Goal: Find specific page/section

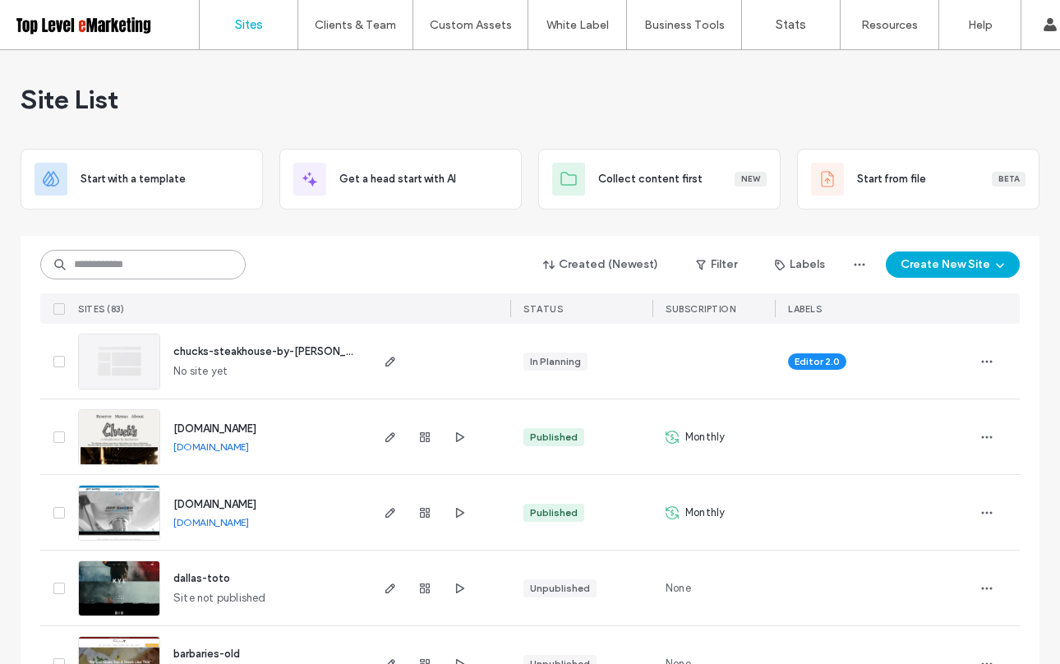
click at [195, 270] on input at bounding box center [142, 265] width 205 height 30
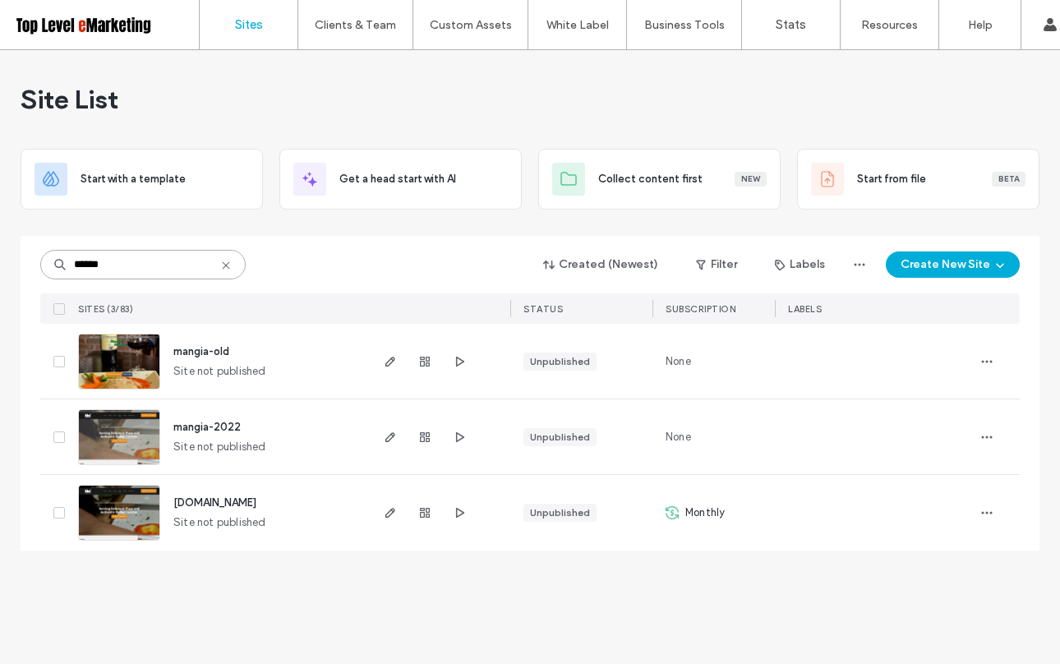
type input "******"
click at [246, 505] on span "[DOMAIN_NAME]" at bounding box center [214, 502] width 83 height 12
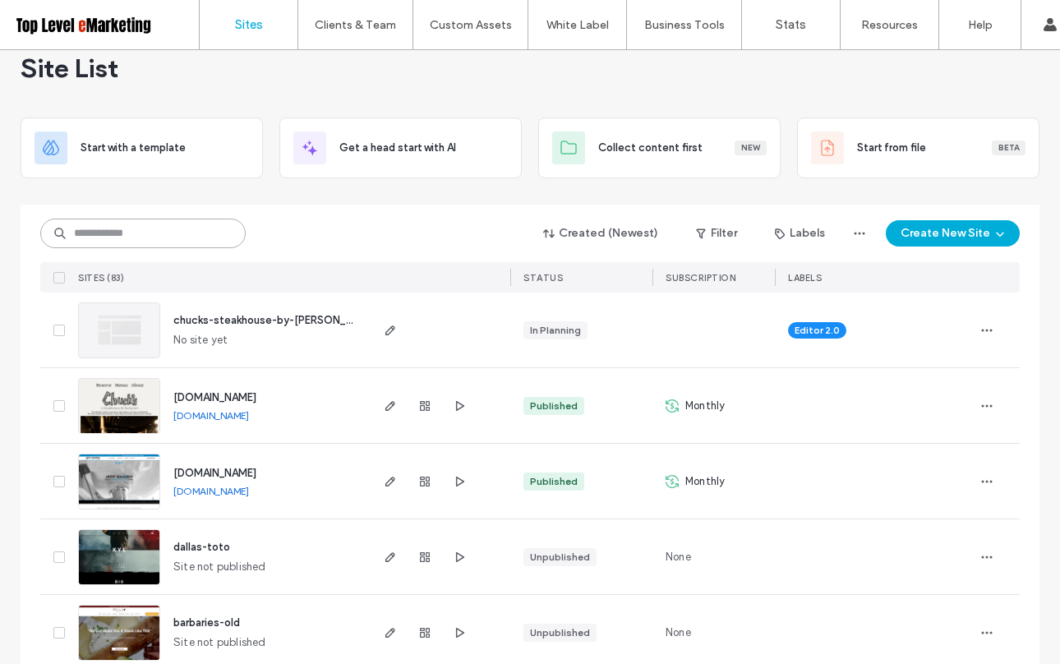
click at [151, 232] on input at bounding box center [142, 234] width 205 height 30
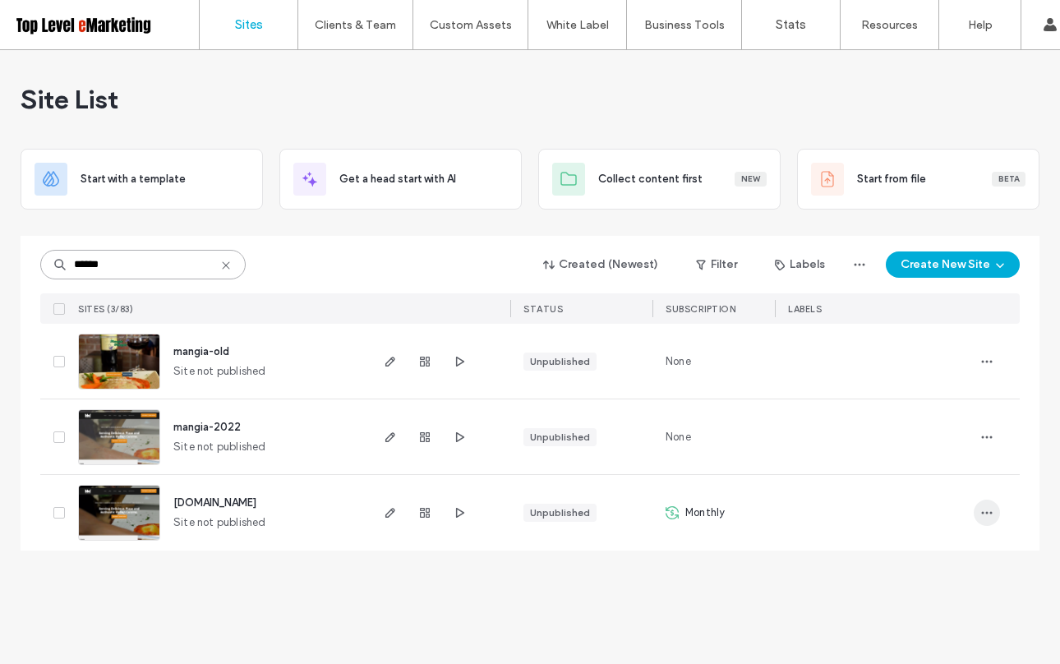
type input "******"
click at [993, 515] on icon "button" at bounding box center [986, 512] width 13 height 13
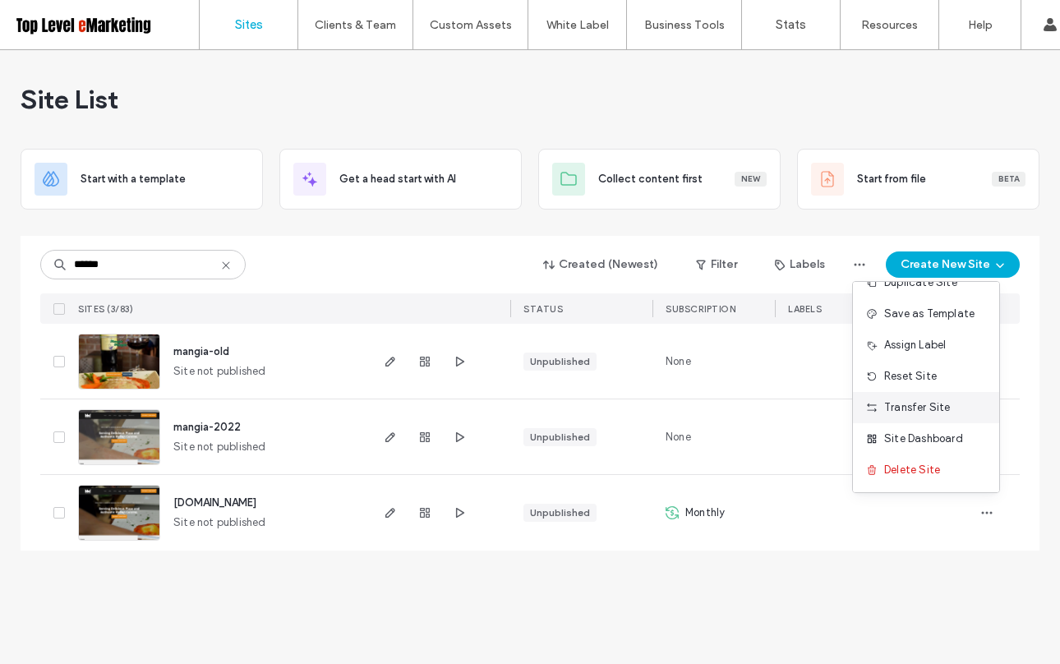
scroll to position [53, 0]
click at [256, 504] on span "[DOMAIN_NAME]" at bounding box center [214, 502] width 83 height 12
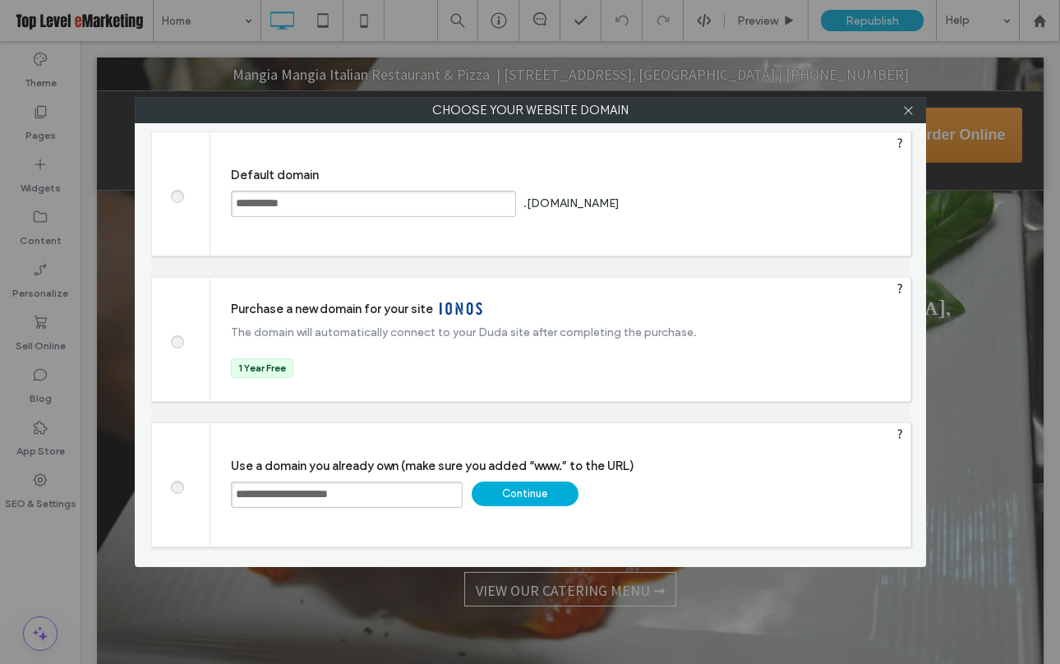
click at [529, 500] on div "Continue" at bounding box center [525, 493] width 107 height 25
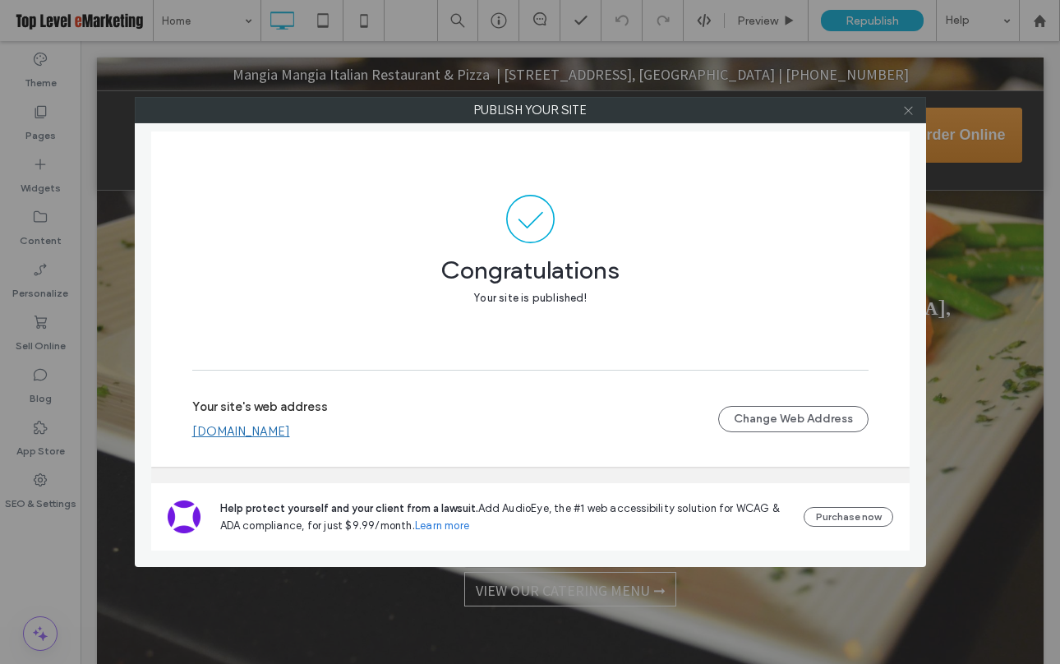
click at [906, 110] on icon at bounding box center [908, 110] width 12 height 12
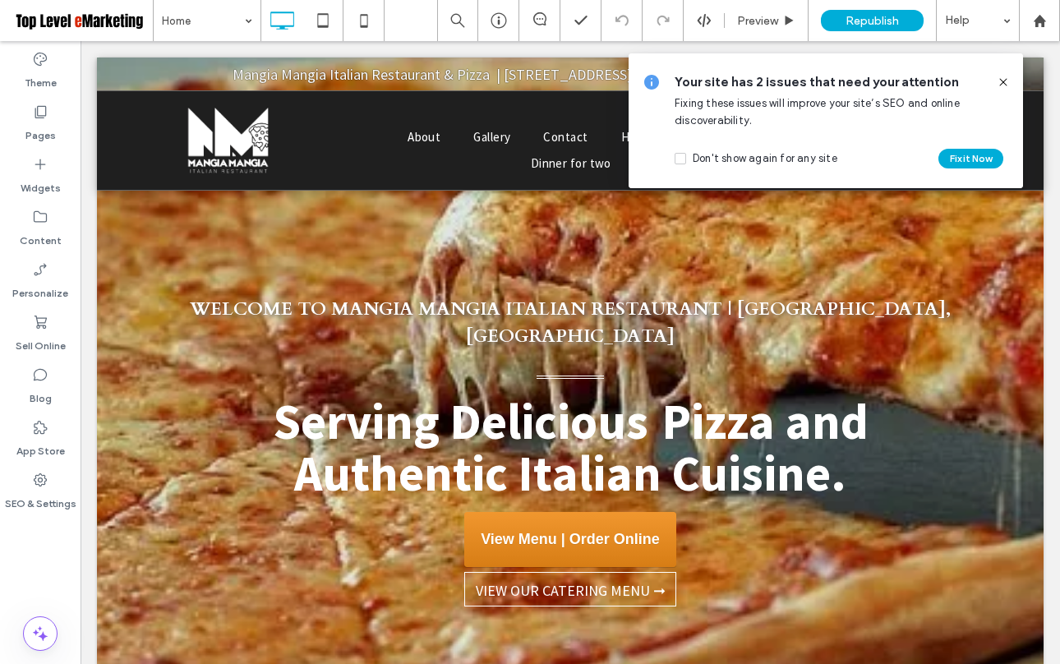
click at [1002, 81] on icon at bounding box center [1003, 82] width 13 height 13
